Goal: Task Accomplishment & Management: Use online tool/utility

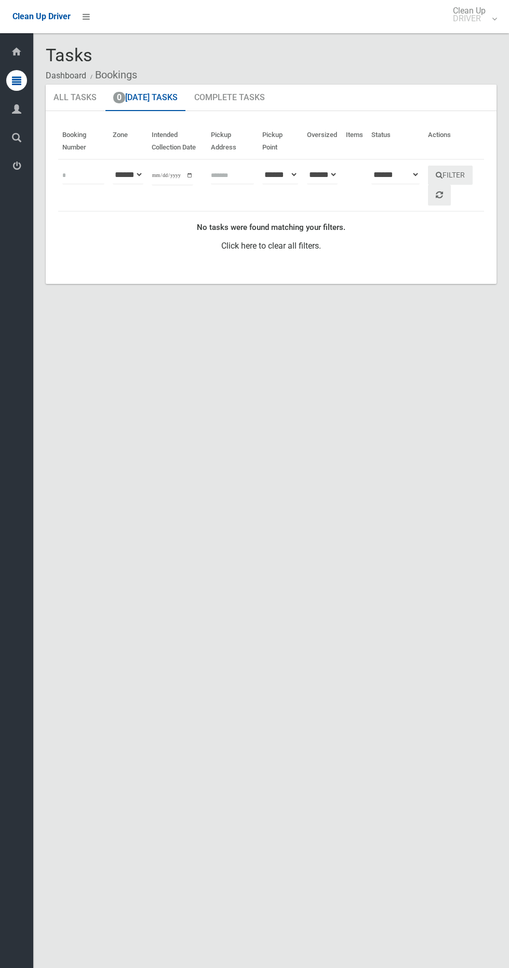
type input "**********"
click at [471, 176] on button "Filter" at bounding box center [450, 175] width 45 height 19
click at [86, 16] on icon at bounding box center [86, 17] width 7 height 18
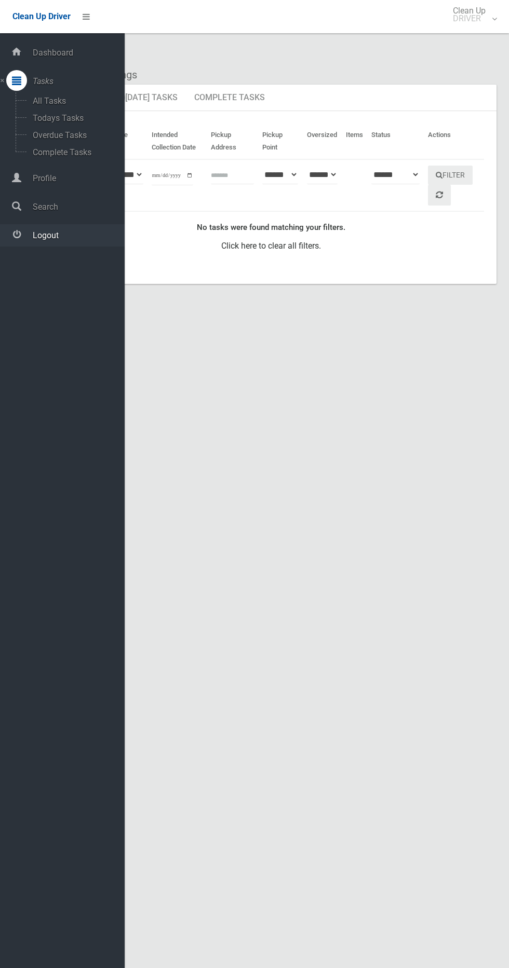
click at [86, 240] on link "Logout" at bounding box center [62, 235] width 125 height 22
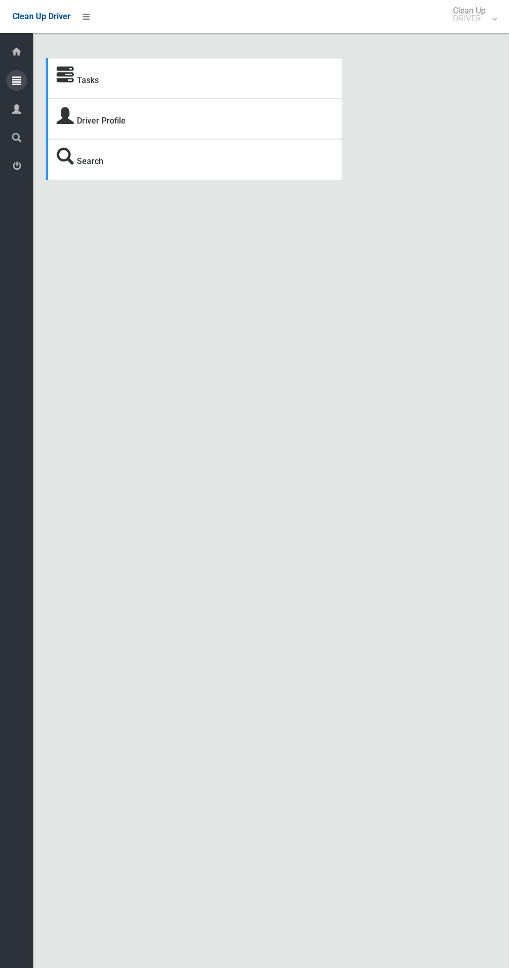
click at [17, 80] on icon at bounding box center [16, 80] width 9 height 21
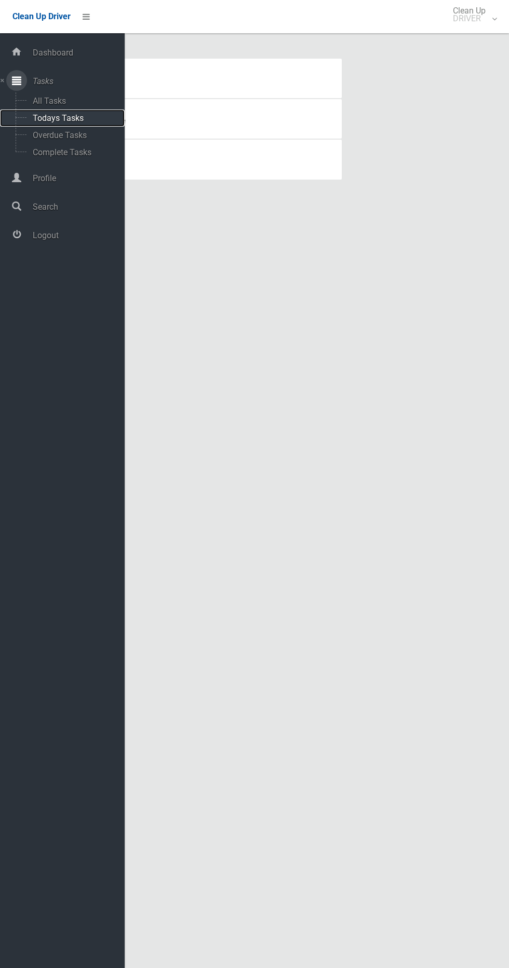
click at [86, 117] on span "Todays Tasks" at bounding box center [73, 118] width 86 height 10
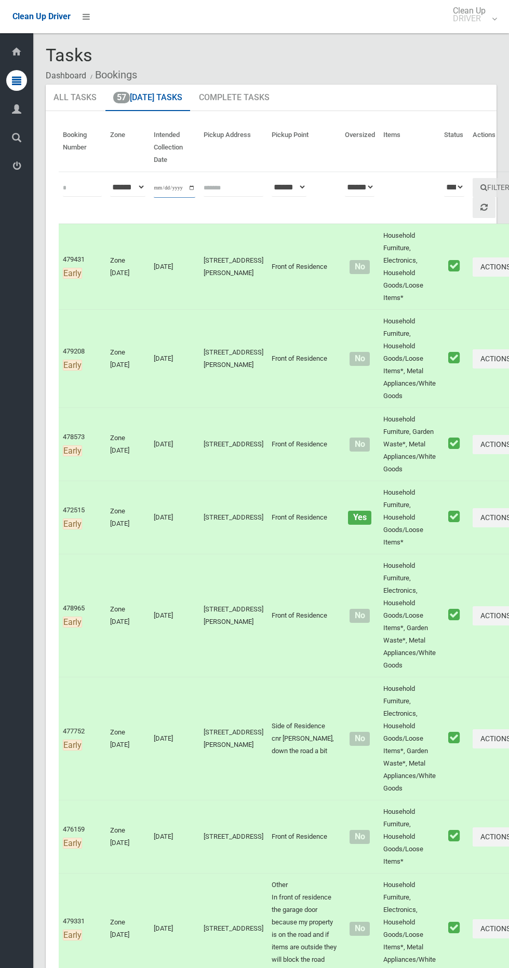
click at [186, 193] on input "**********" at bounding box center [175, 188] width 42 height 19
type input "**********"
click at [472, 185] on button "Filter" at bounding box center [494, 187] width 45 height 19
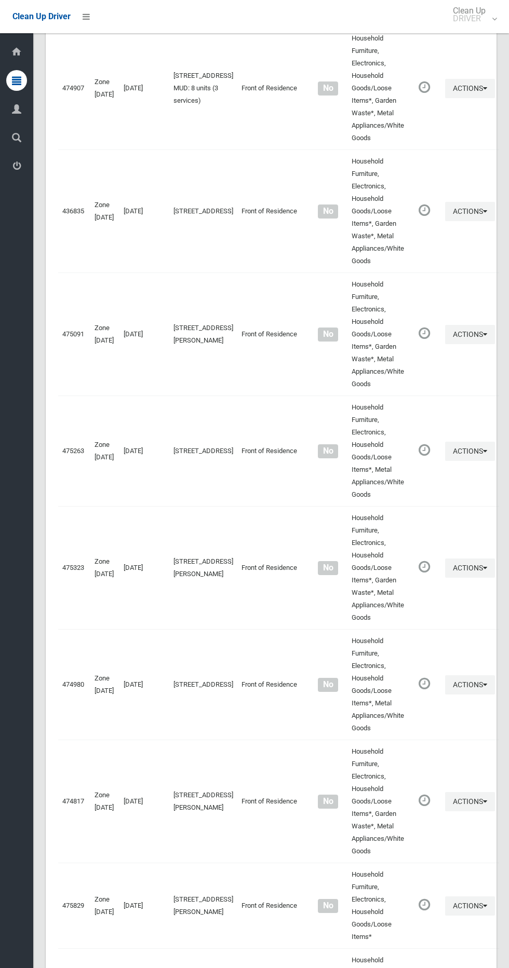
scroll to position [3390, 0]
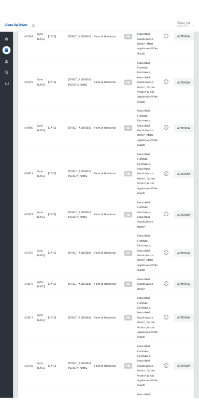
scroll to position [3296, 0]
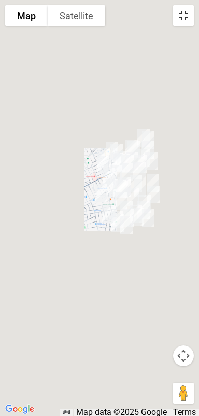
click at [183, 15] on button "Toggle fullscreen view" at bounding box center [183, 15] width 21 height 21
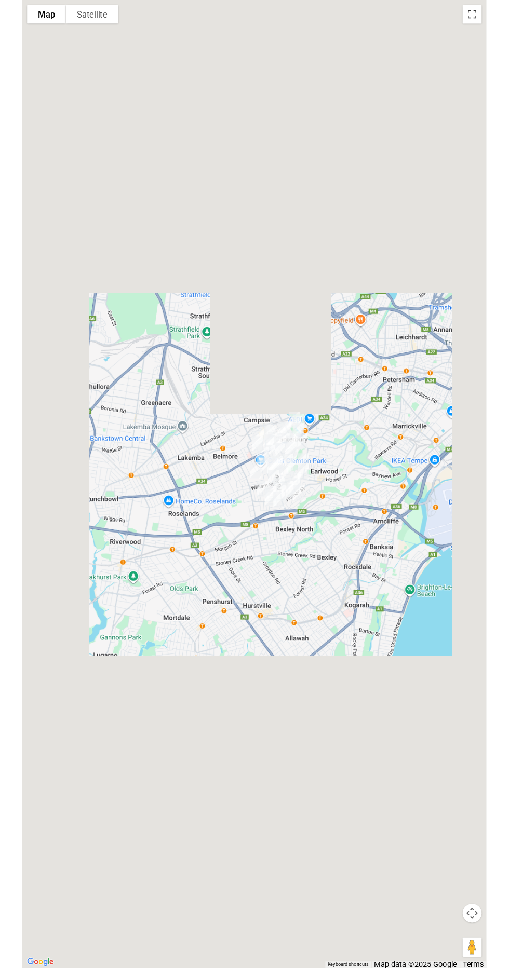
scroll to position [3352, 0]
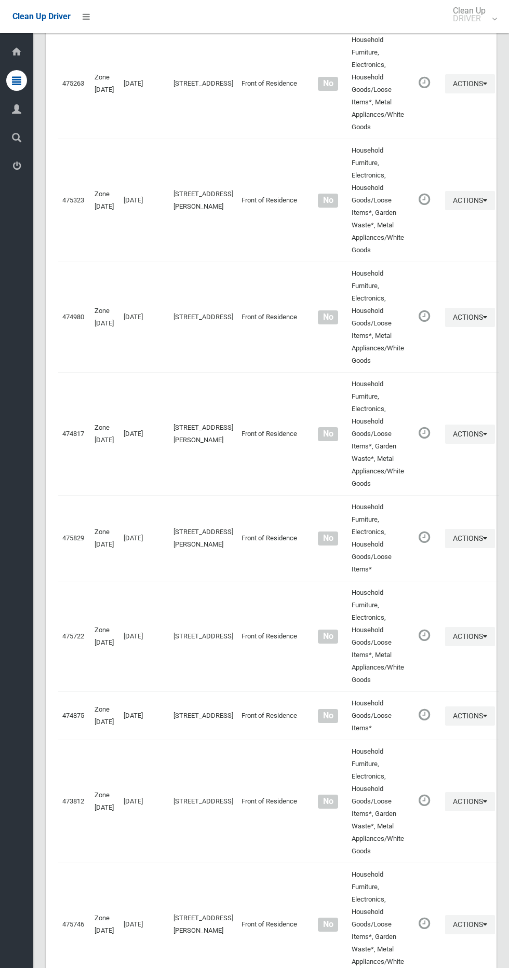
click at [111, 16] on div "Clean Up Driver Clean Up DRIVER Logout" at bounding box center [254, 16] width 509 height 33
click at [88, 23] on icon at bounding box center [86, 17] width 7 height 18
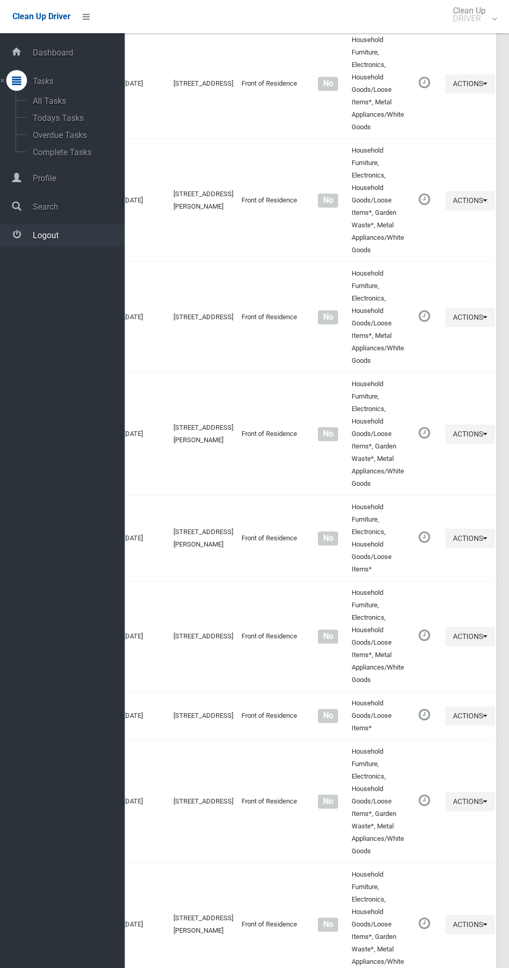
click at [79, 235] on span "Logout" at bounding box center [77, 236] width 95 height 10
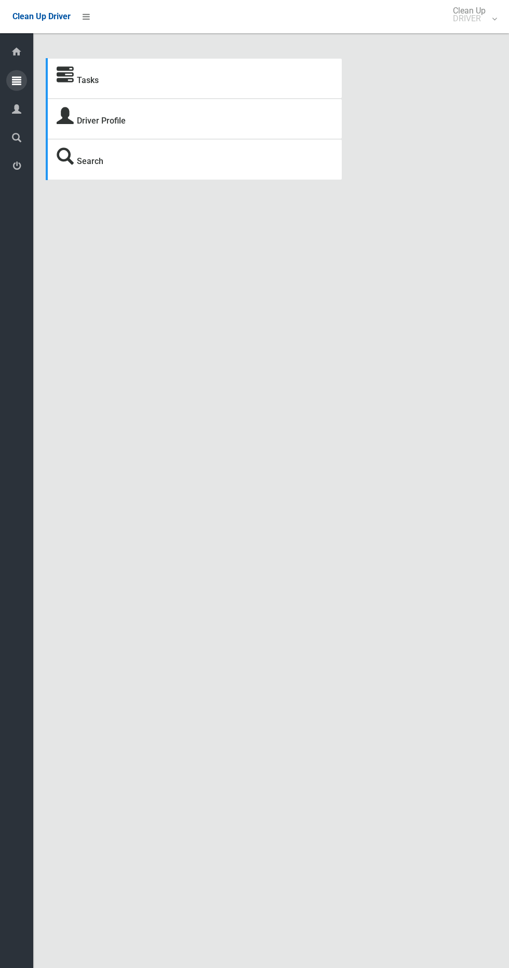
click at [22, 81] on div at bounding box center [16, 80] width 21 height 21
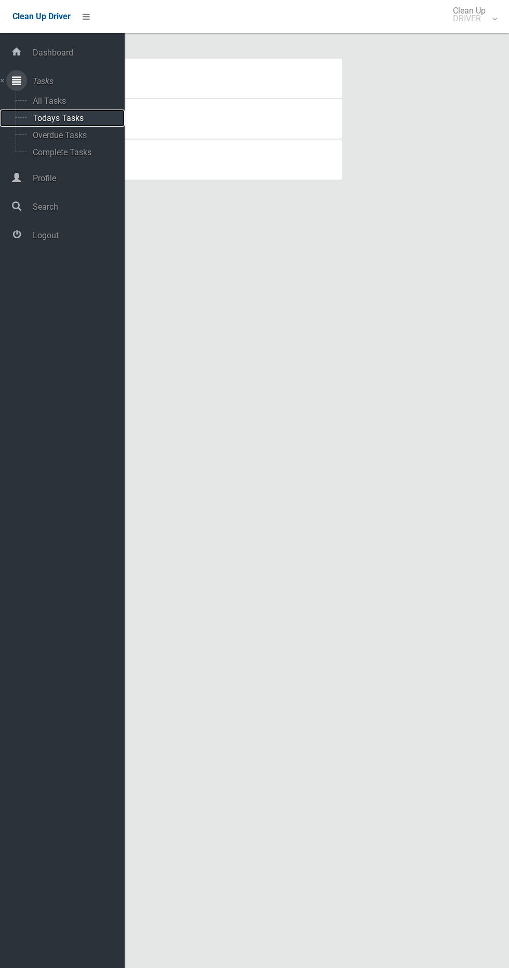
click at [86, 114] on span "Todays Tasks" at bounding box center [73, 118] width 86 height 10
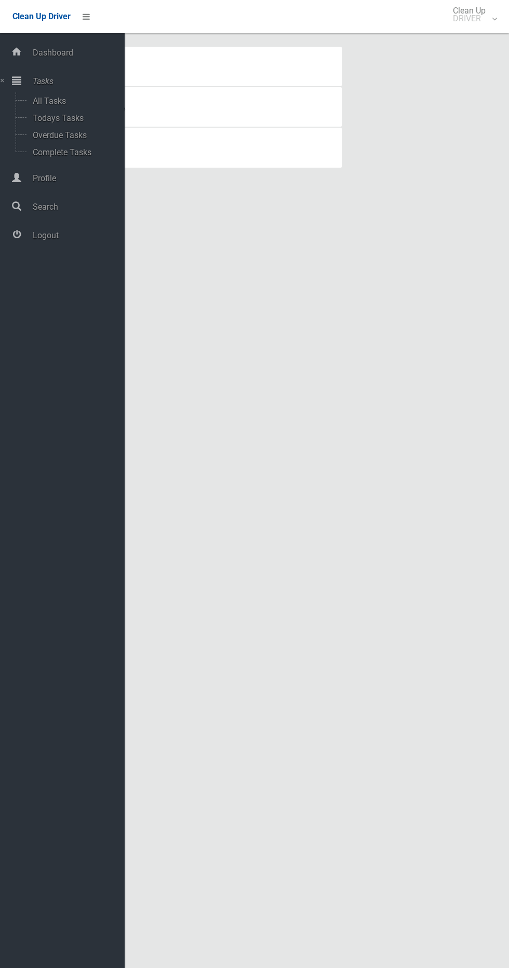
click at [79, 24] on li at bounding box center [83, 16] width 25 height 33
click at [83, 26] on li at bounding box center [83, 16] width 25 height 33
